Goal: Contribute content

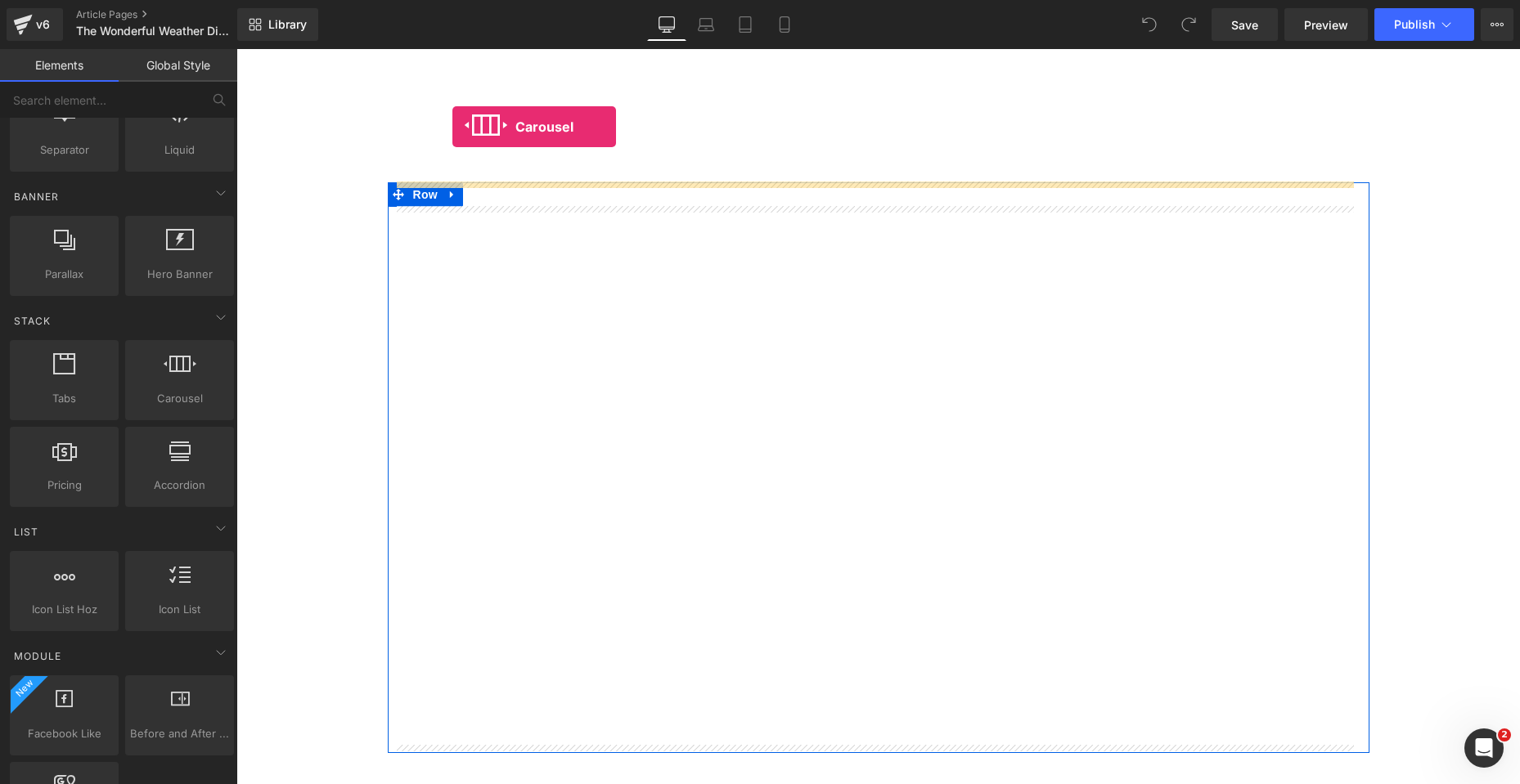
scroll to position [2518, 0]
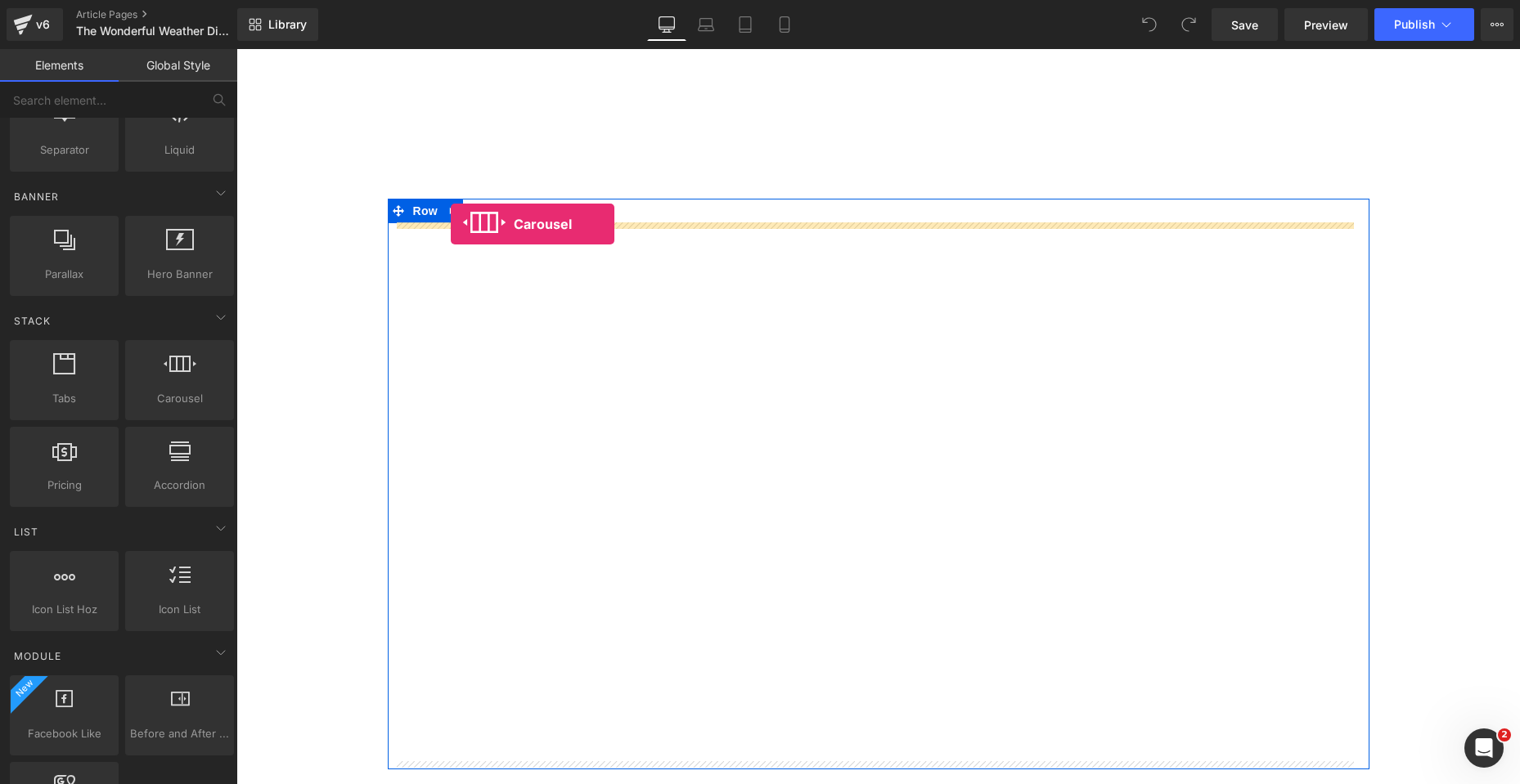
drag, startPoint x: 415, startPoint y: 424, endPoint x: 451, endPoint y: 224, distance: 203.2
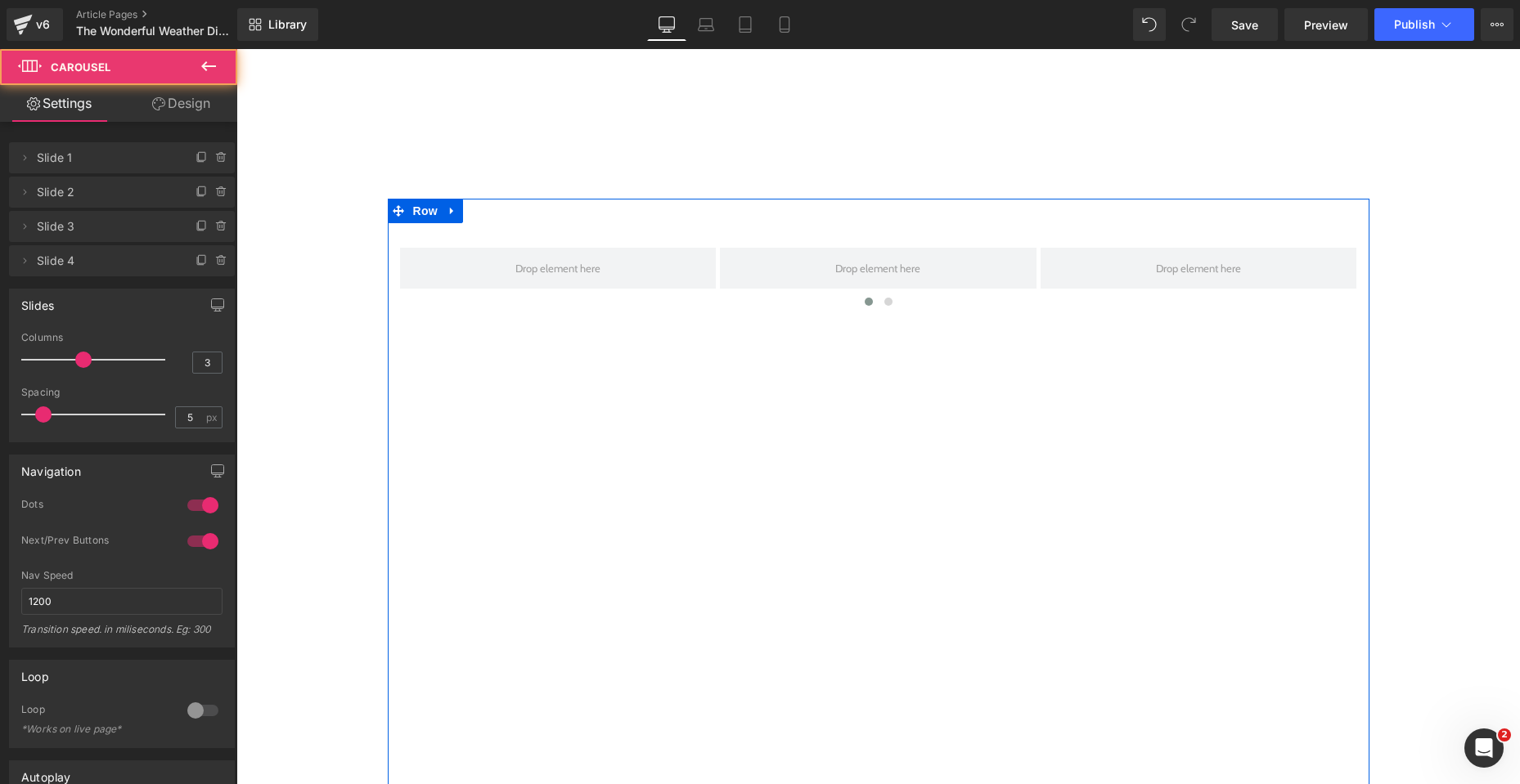
scroll to position [2511, 0]
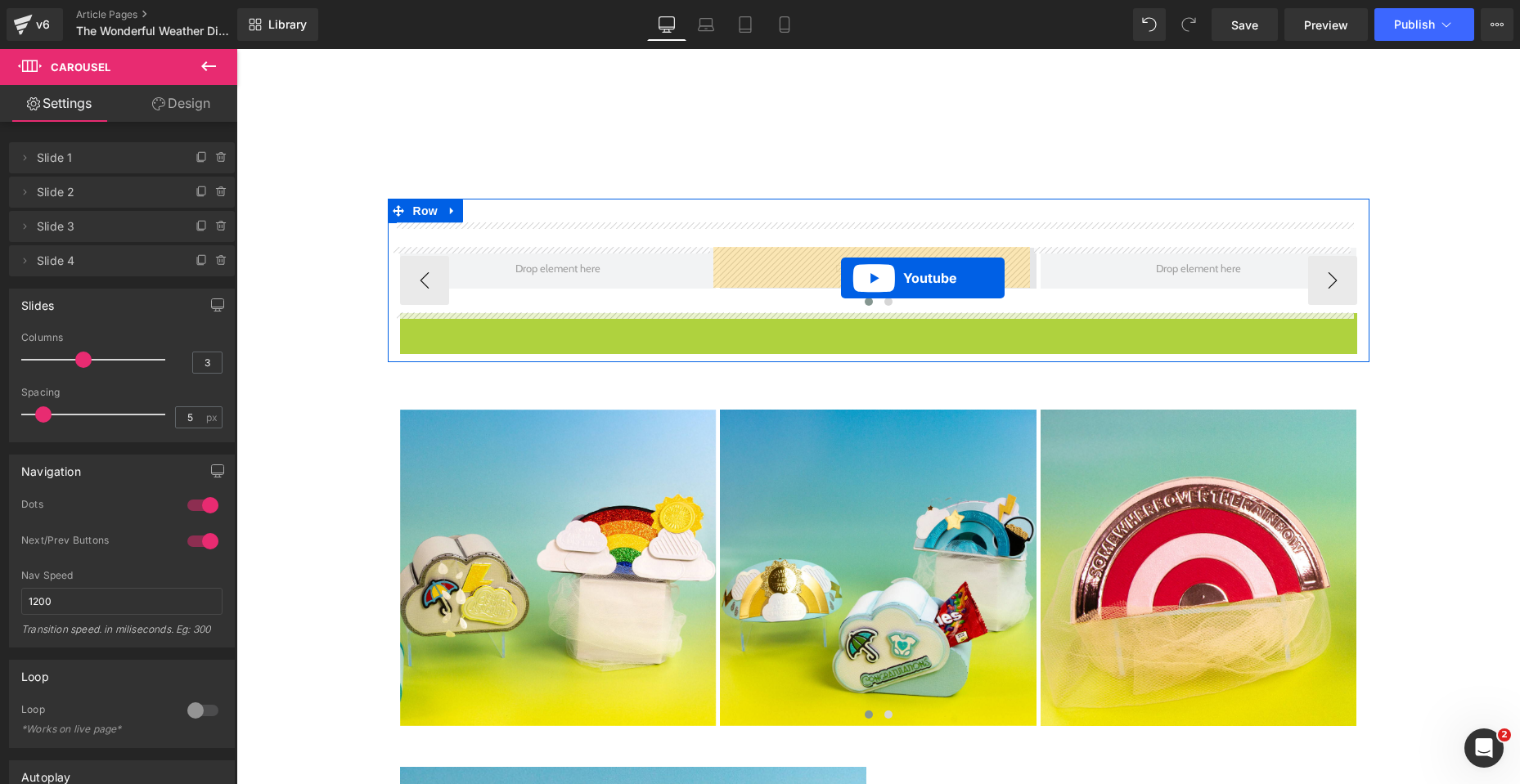
drag, startPoint x: 833, startPoint y: 325, endPoint x: 841, endPoint y: 278, distance: 47.7
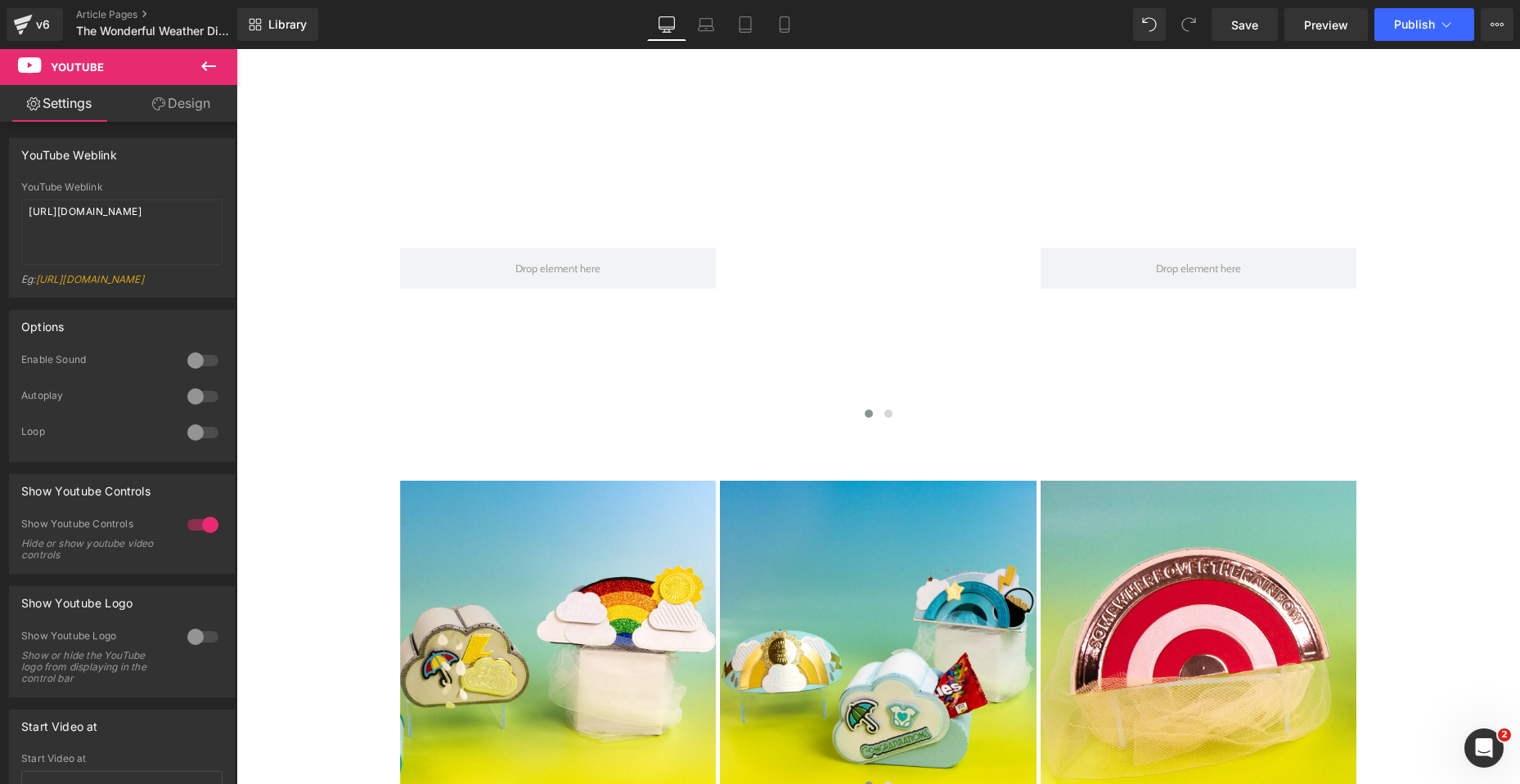
click at [202, 63] on icon at bounding box center [208, 66] width 20 height 20
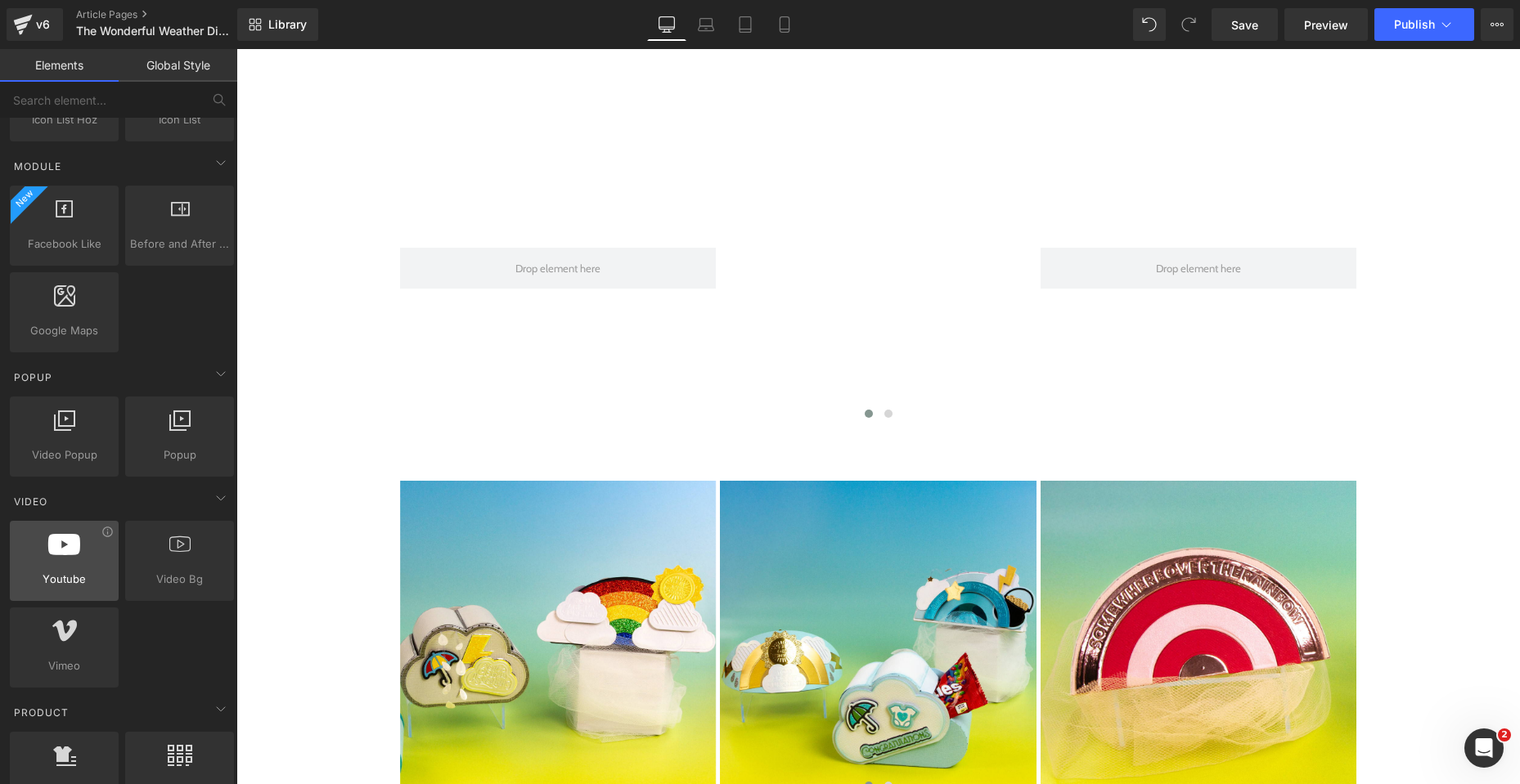
scroll to position [818, 0]
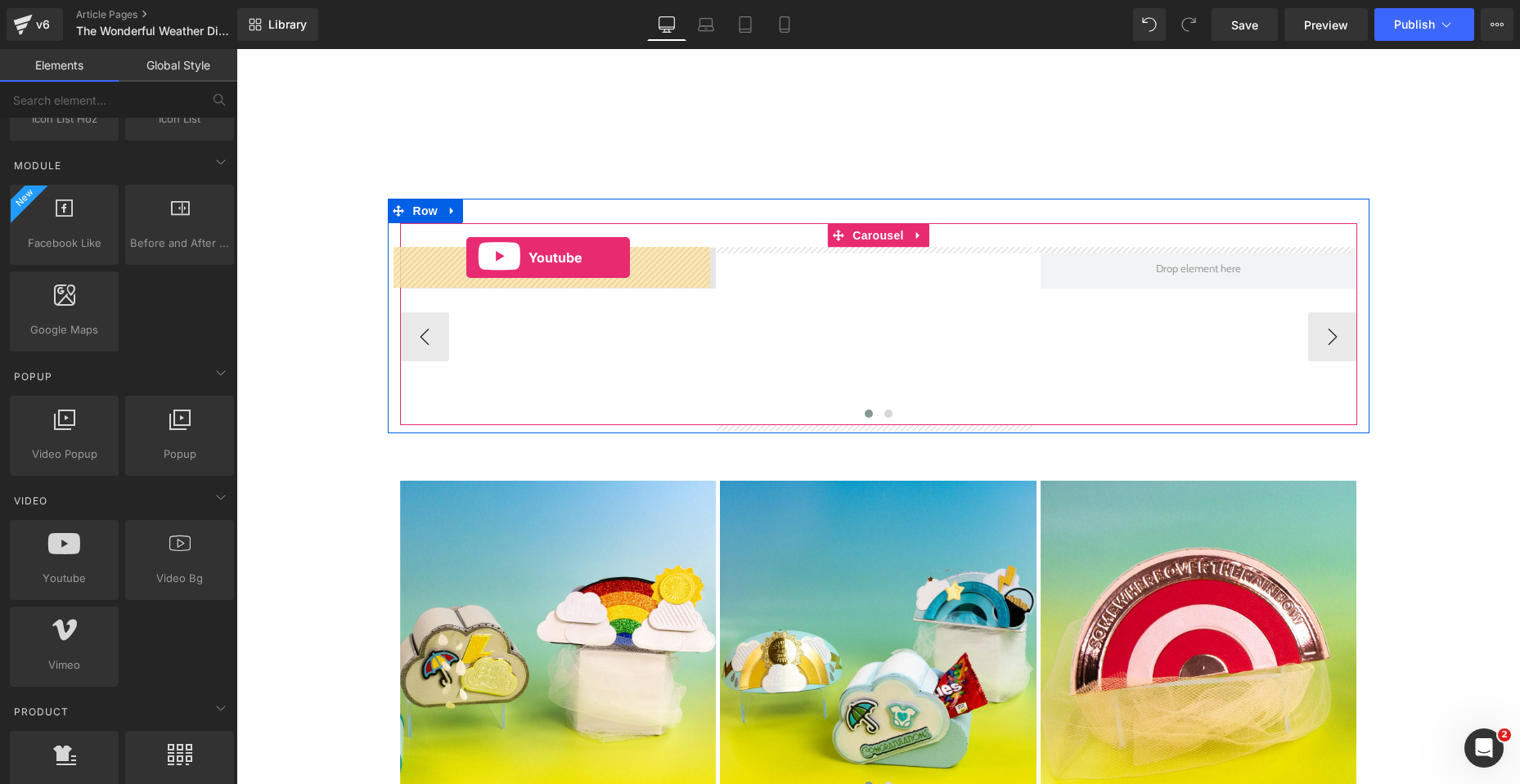
drag, startPoint x: 308, startPoint y: 602, endPoint x: 467, endPoint y: 258, distance: 379.0
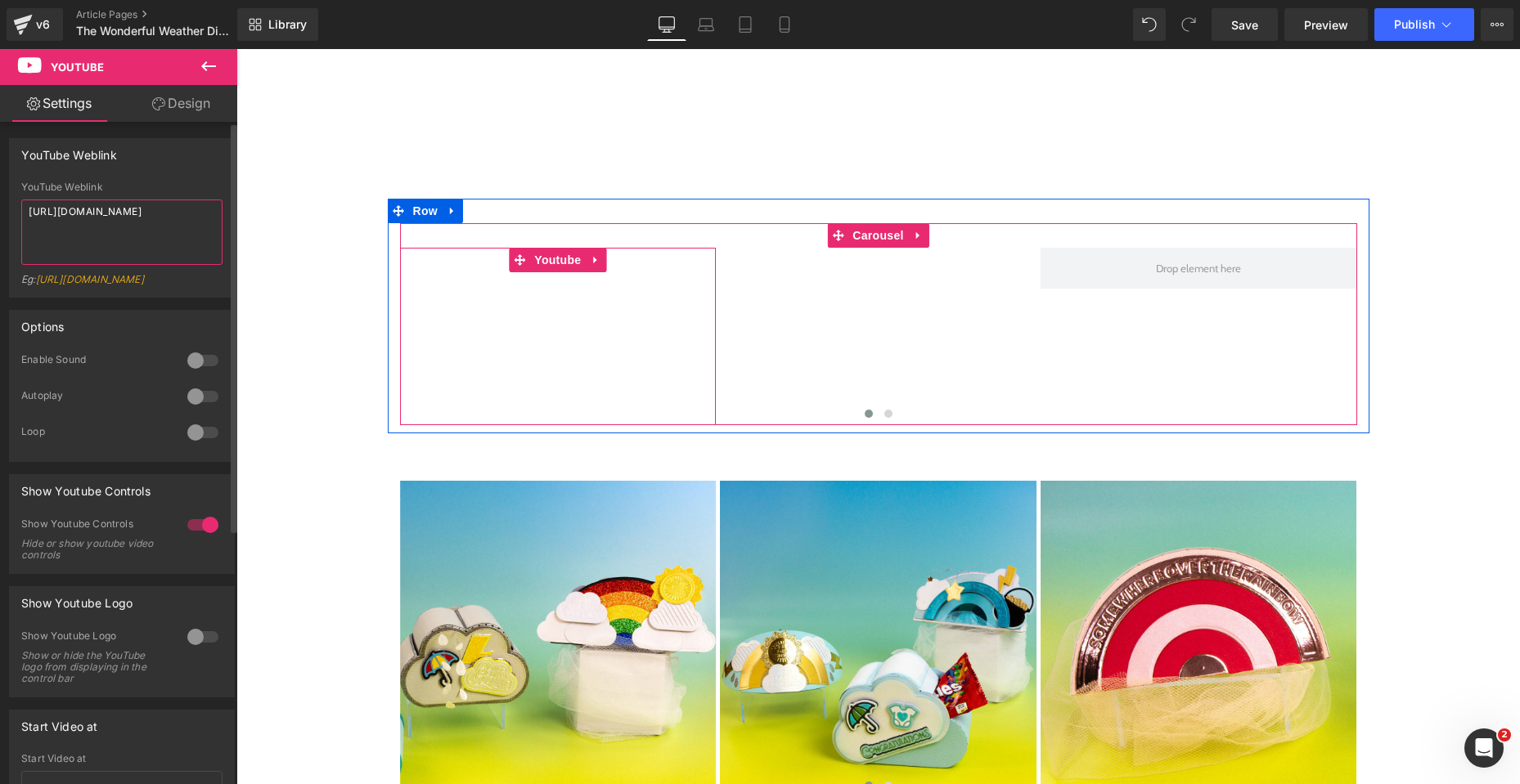
drag, startPoint x: 8, startPoint y: 222, endPoint x: 0, endPoint y: 203, distance: 20.6
click at [0, 203] on div "YouTube Weblink YouTube Weblink https://www.youtube.com/watch?v=OQBlWco72c4 Eg:…" at bounding box center [122, 212] width 245 height 172
paste textarea "youtu.be/bZZiLKYNuQk"
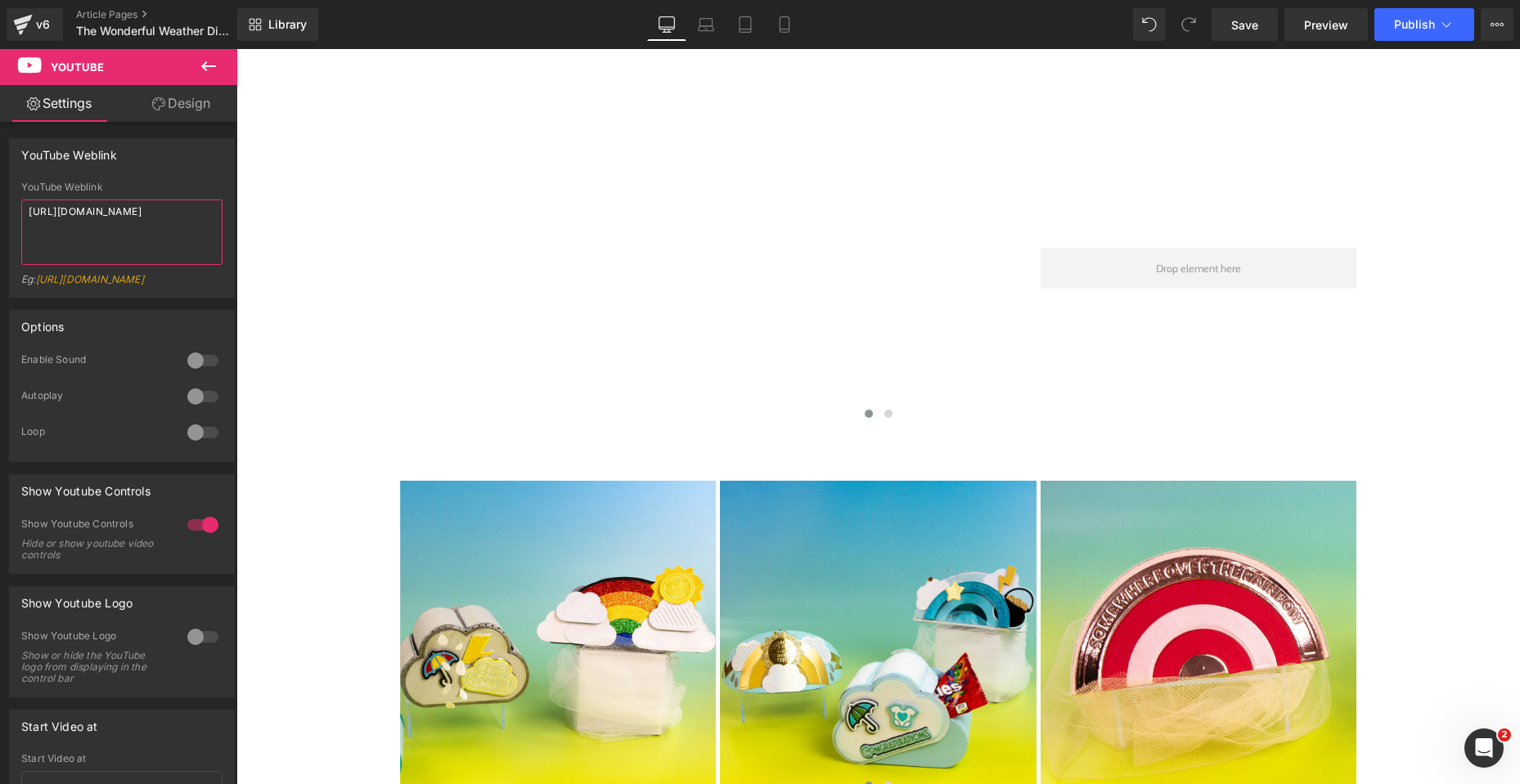
type textarea "https://youtu.be/bZZiLKYNuQk"
click at [212, 66] on icon at bounding box center [209, 66] width 15 height 9
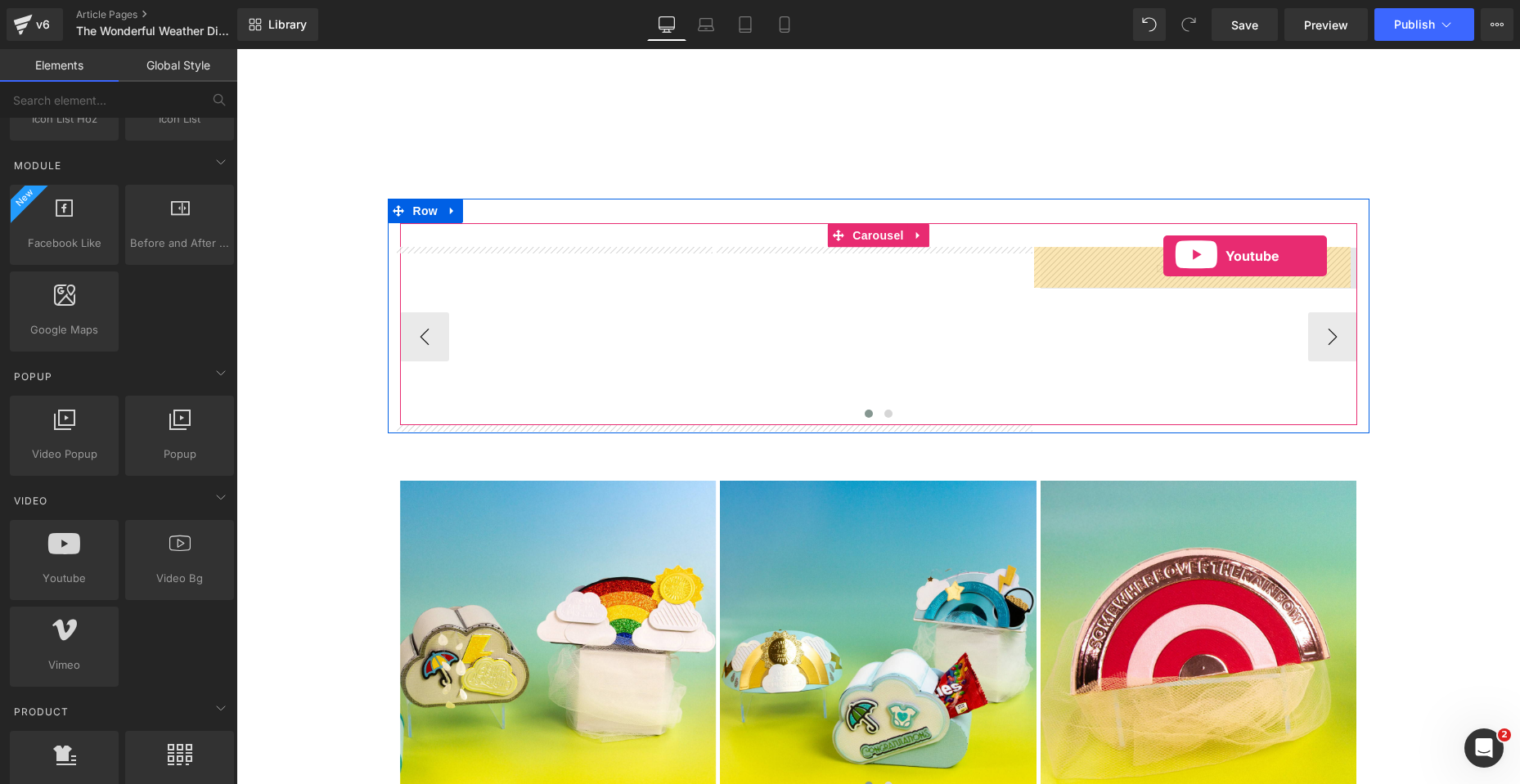
drag, startPoint x: 311, startPoint y: 588, endPoint x: 1164, endPoint y: 256, distance: 915.3
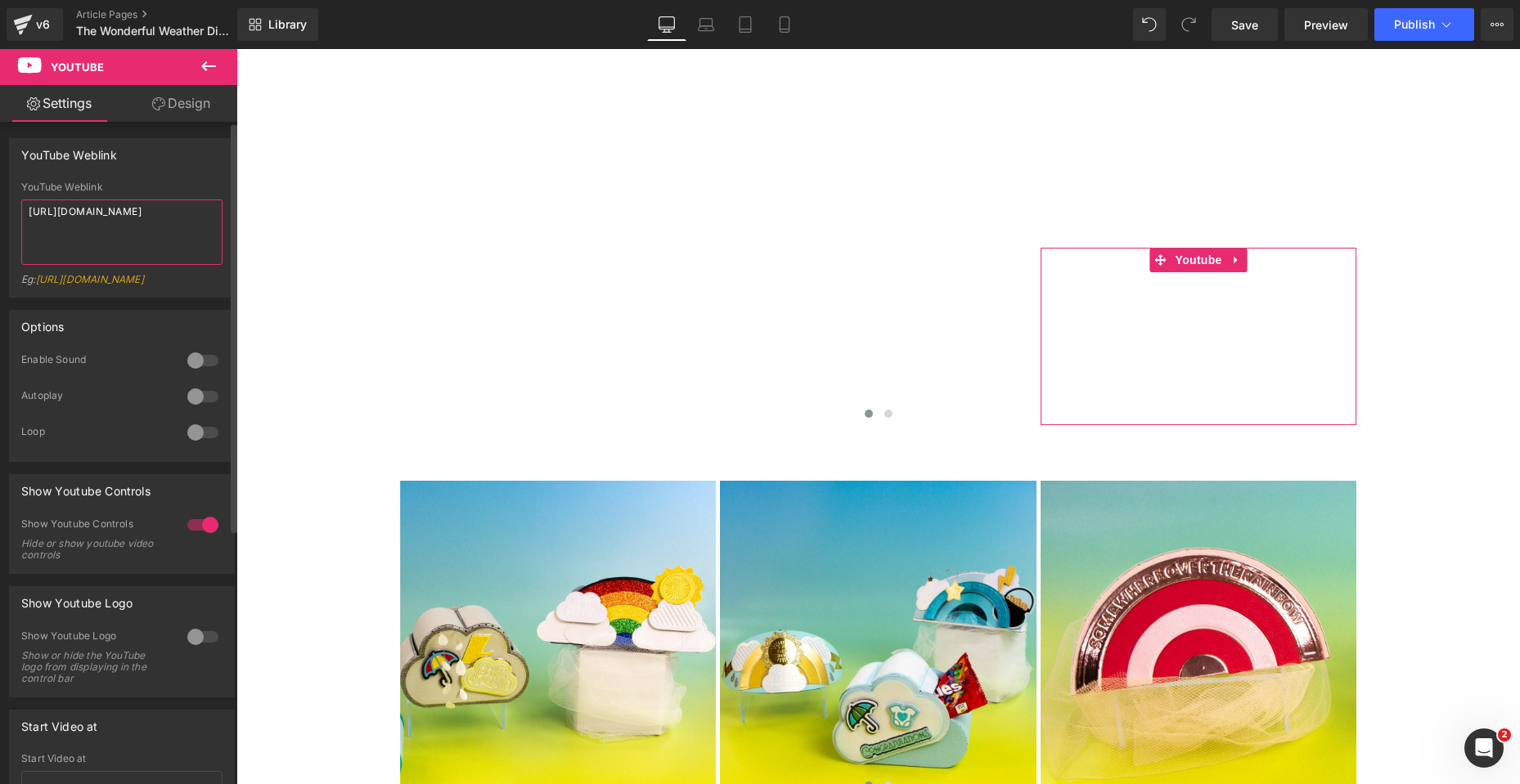
drag, startPoint x: 123, startPoint y: 230, endPoint x: 0, endPoint y: 185, distance: 131.0
click at [0, 185] on div "YouTube Weblink YouTube Weblink https://www.youtube.com/watch?v=OQBlWco72c4 Eg:…" at bounding box center [122, 212] width 245 height 172
paste textarea "youtu.be/EiNxImW2kPQ"
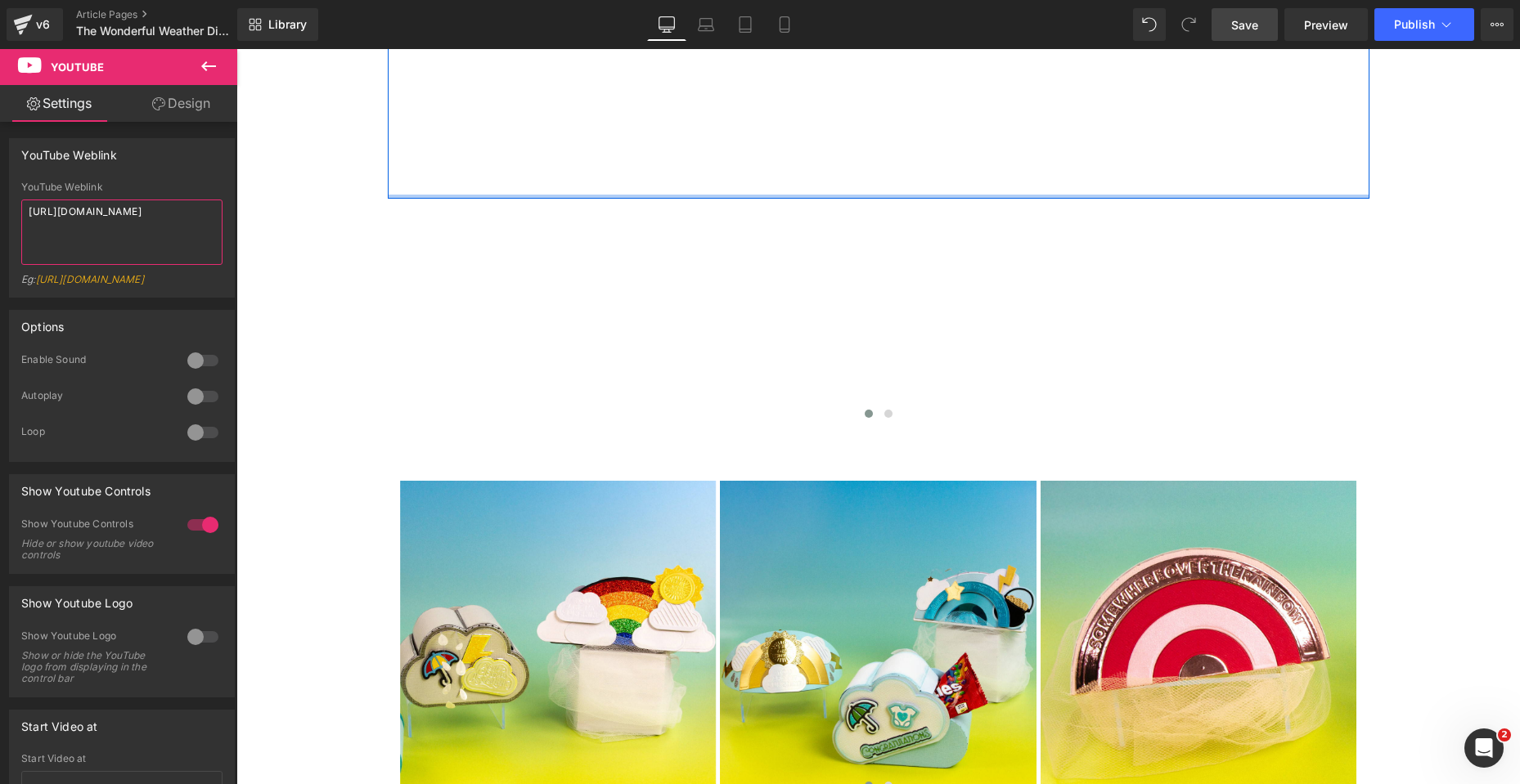
type textarea "[URL][DOMAIN_NAME]"
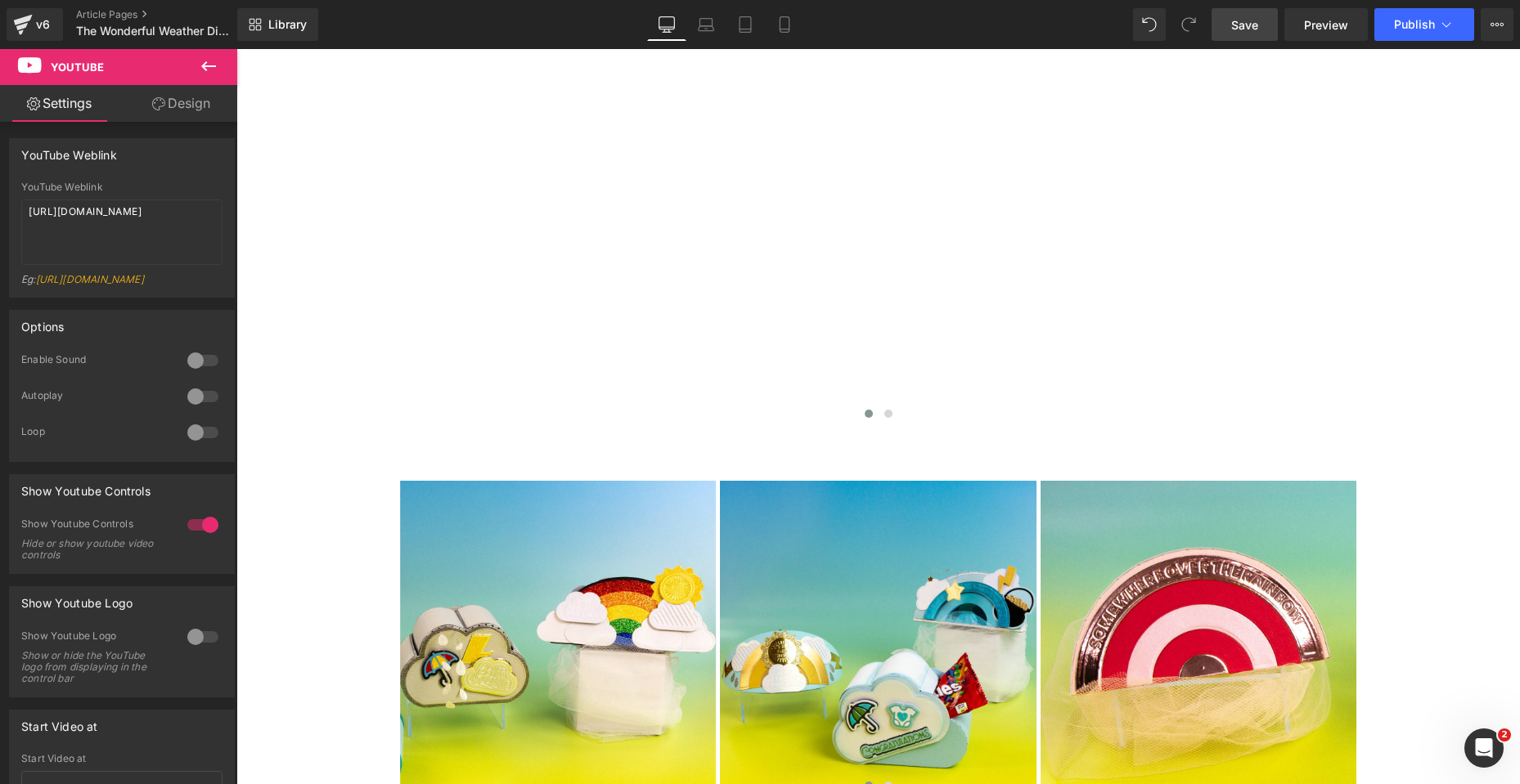
click at [1241, 19] on span "Save" at bounding box center [1244, 24] width 27 height 17
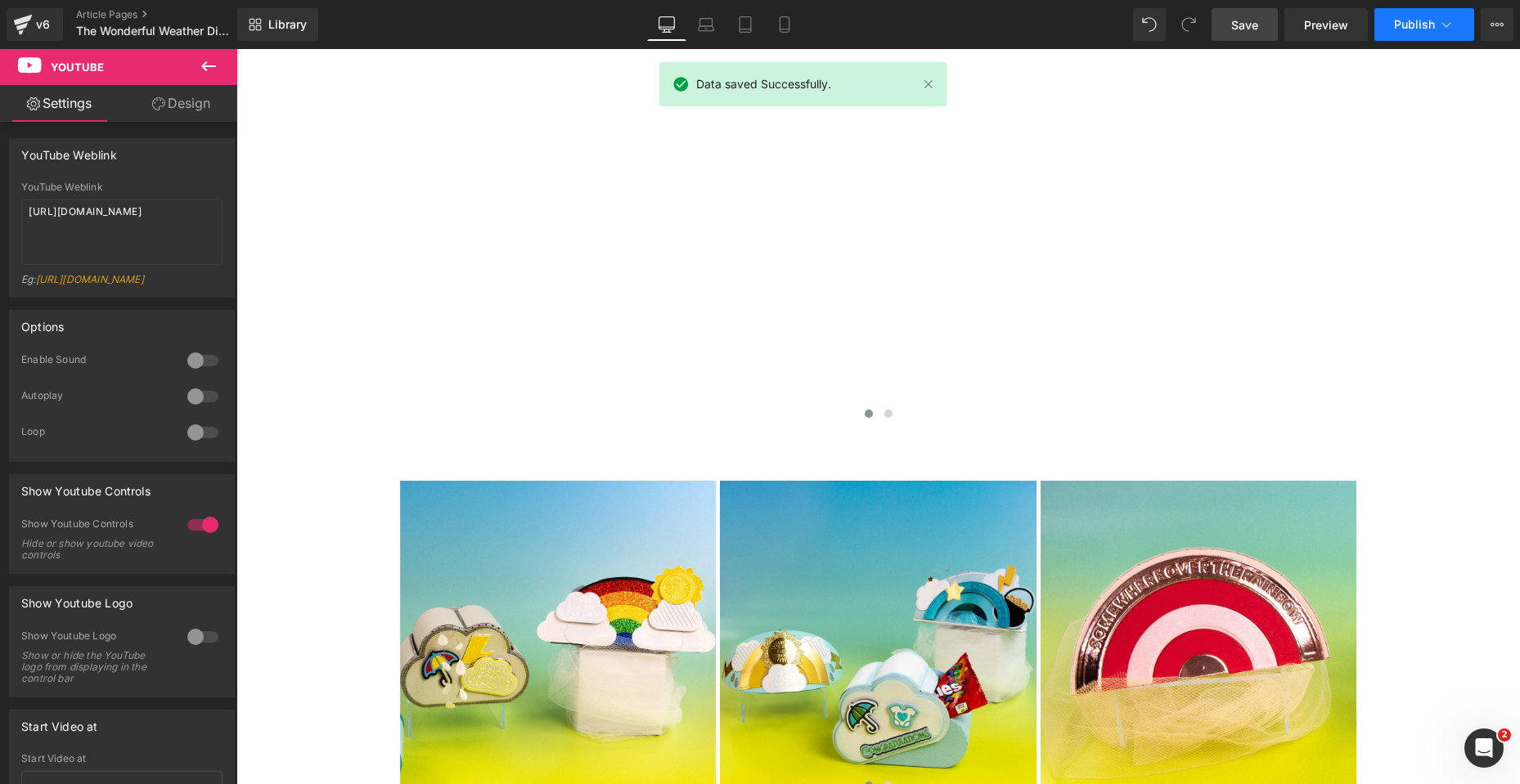
click at [1415, 25] on span "Publish" at bounding box center [1414, 24] width 40 height 13
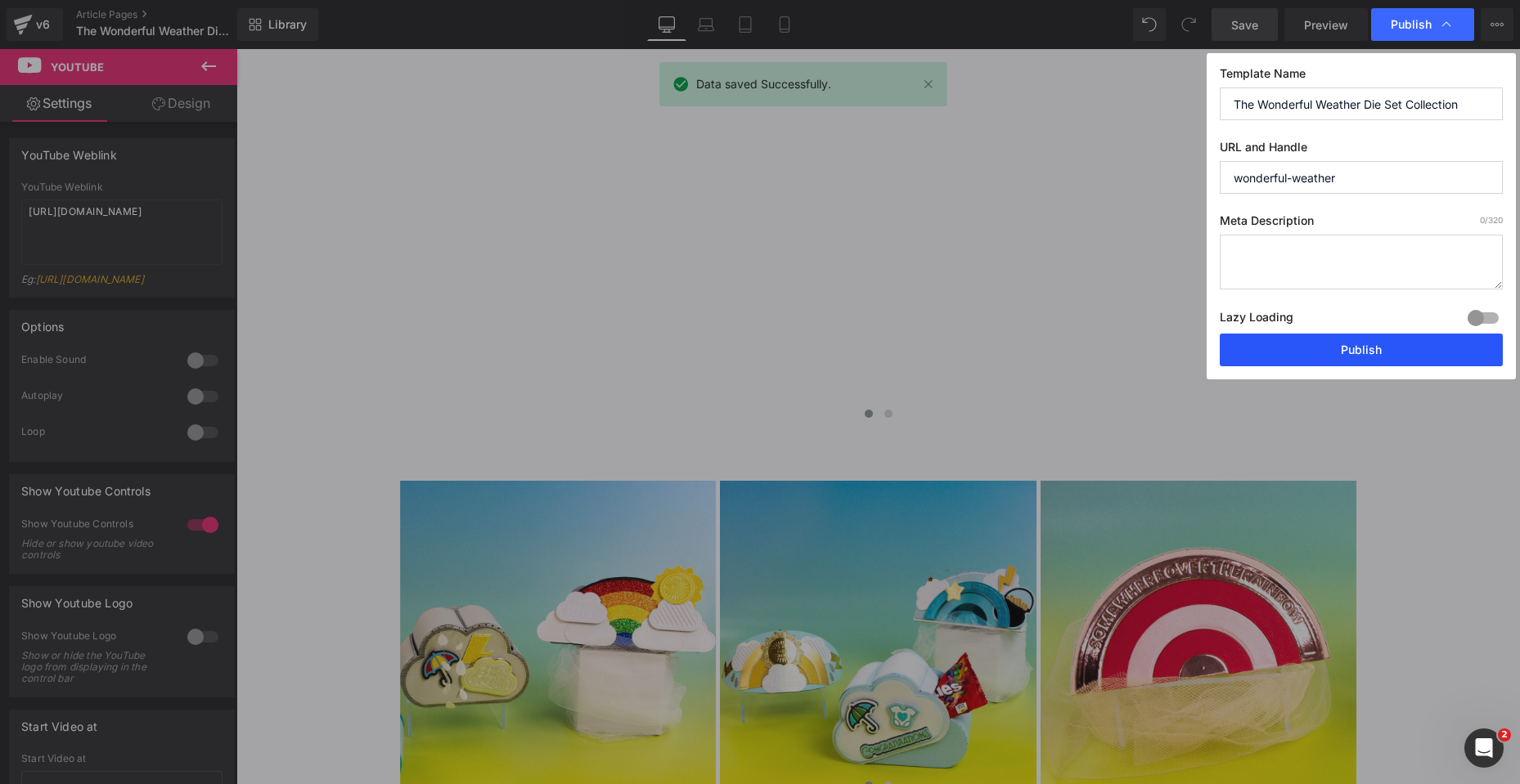
click at [1385, 352] on button "Publish" at bounding box center [1361, 350] width 283 height 33
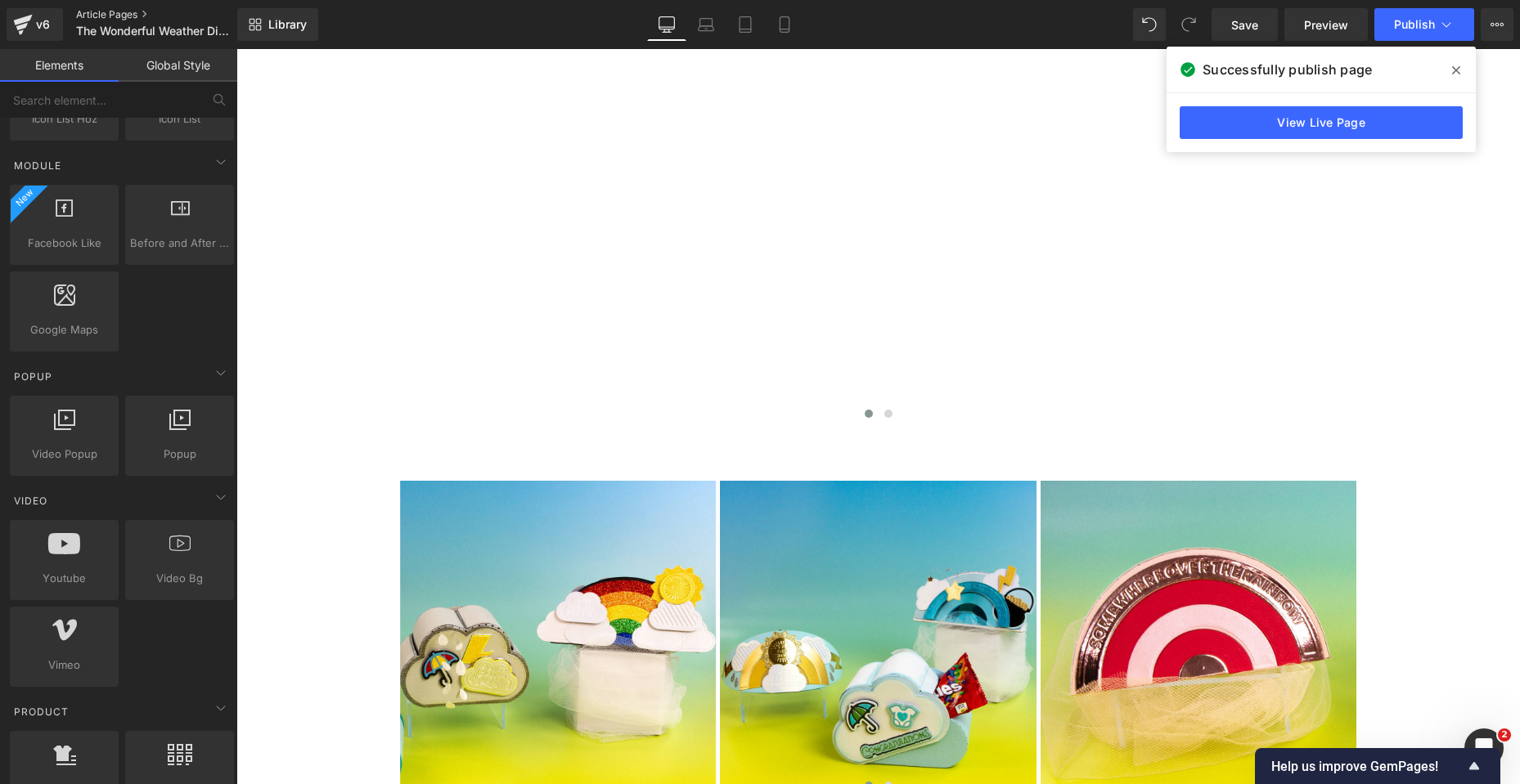
click at [110, 14] on link "Article Pages" at bounding box center [170, 15] width 188 height 13
